Goal: Transaction & Acquisition: Purchase product/service

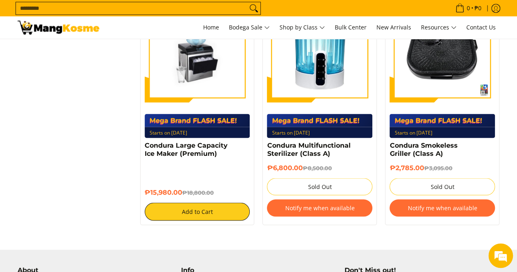
scroll to position [531, 0]
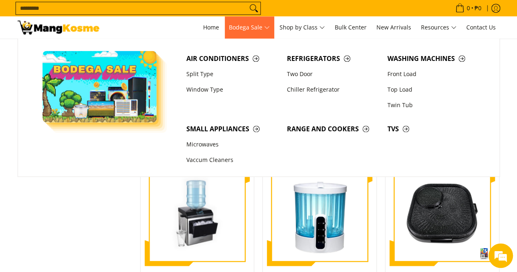
click at [252, 26] on span "Bodega Sale" at bounding box center [249, 27] width 41 height 10
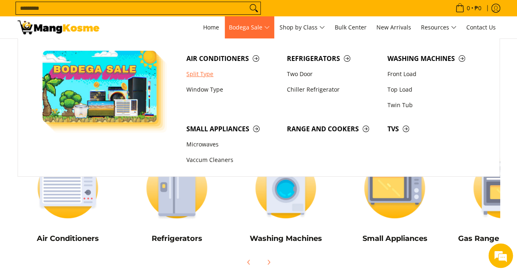
click at [205, 76] on link "Split Type" at bounding box center [232, 74] width 101 height 16
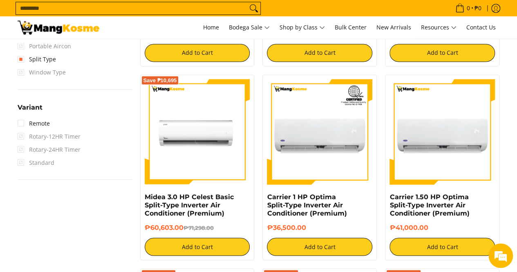
scroll to position [695, 0]
